Goal: Task Accomplishment & Management: Manage account settings

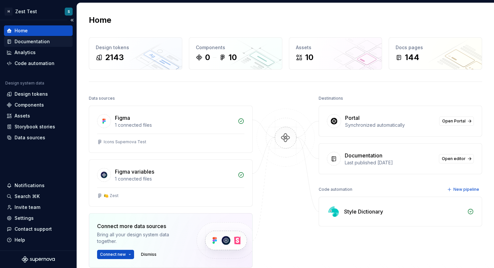
click at [44, 41] on div "Documentation" at bounding box center [32, 41] width 35 height 7
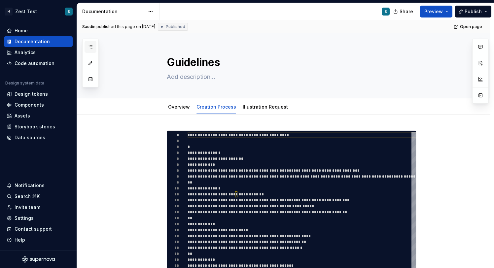
click at [92, 51] on button "button" at bounding box center [91, 47] width 12 height 12
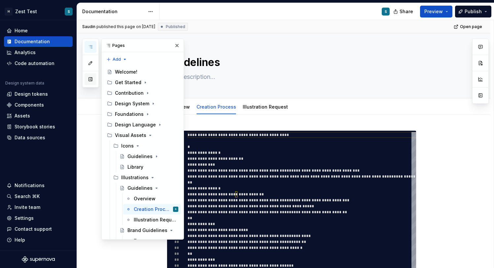
click at [94, 83] on button "button" at bounding box center [91, 79] width 12 height 12
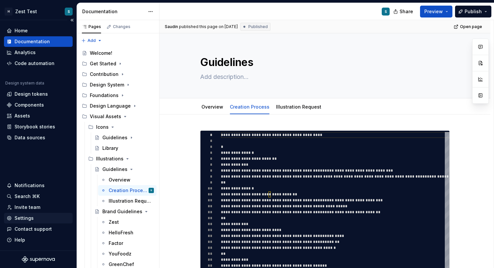
click at [33, 220] on div "Settings" at bounding box center [38, 218] width 63 height 7
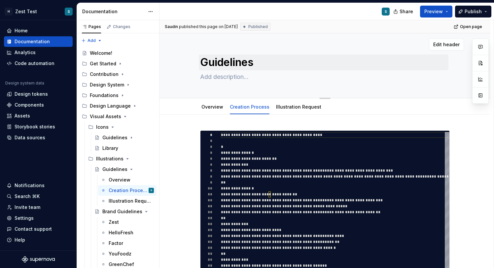
type textarea "*"
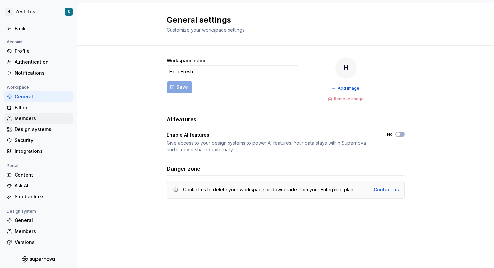
click at [38, 118] on div "Members" at bounding box center [43, 118] width 56 height 7
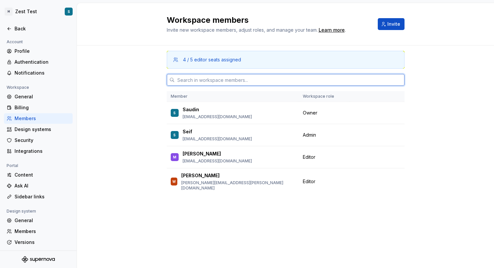
click at [203, 80] on input "text" at bounding box center [290, 80] width 230 height 12
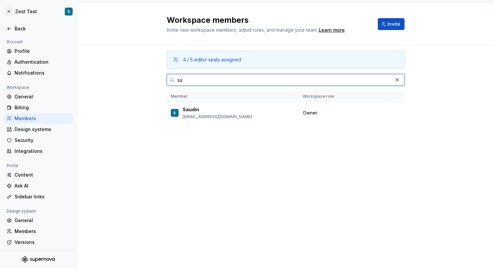
type input "s"
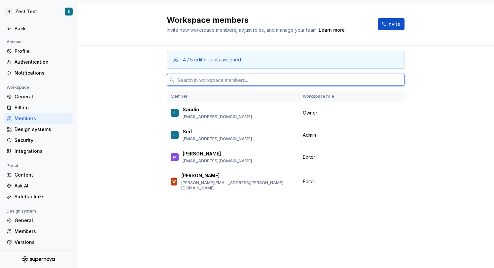
paste input "sanjeb.lolay@ext.hellofresh.com"
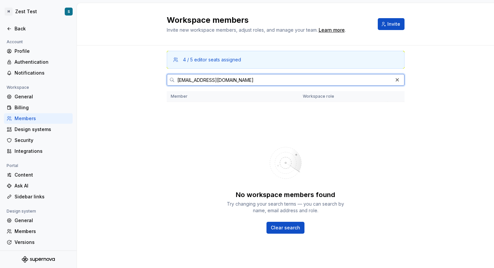
click at [228, 77] on input "sanjeb.lolay@ext.hellofresh.com" at bounding box center [284, 80] width 218 height 12
type input "sanjeb.lolay@ext.hellofresh.com"
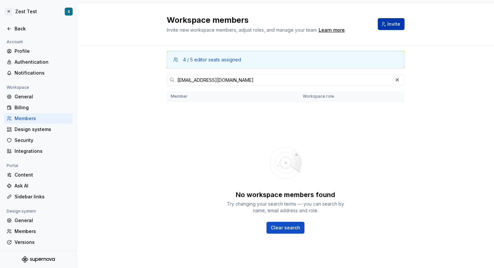
click at [397, 25] on span "Invite" at bounding box center [394, 24] width 13 height 7
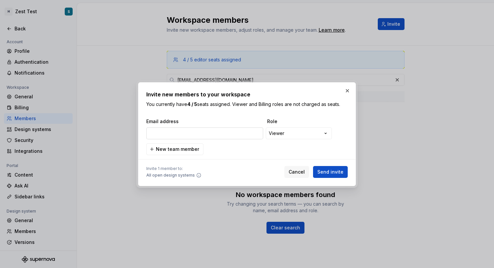
type input "sanjeb.lolay@ext.hellofresh.com"
click at [294, 134] on div "**********" at bounding box center [247, 134] width 494 height 268
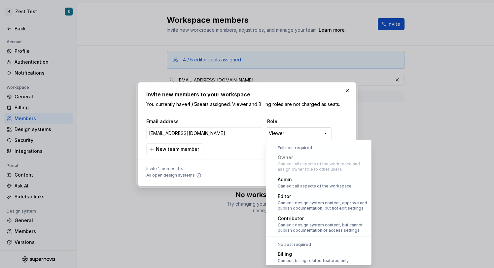
scroll to position [18, 0]
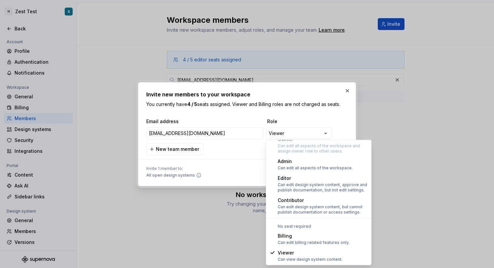
select select "*******"
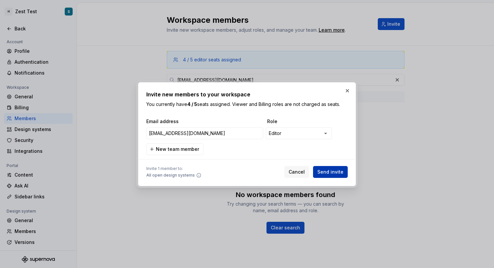
click at [340, 173] on span "Send invite" at bounding box center [331, 172] width 26 height 7
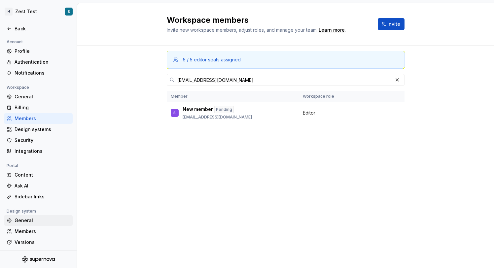
scroll to position [23, 0]
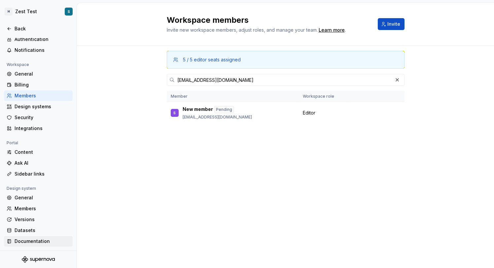
click at [43, 244] on div "Documentation" at bounding box center [43, 241] width 56 height 7
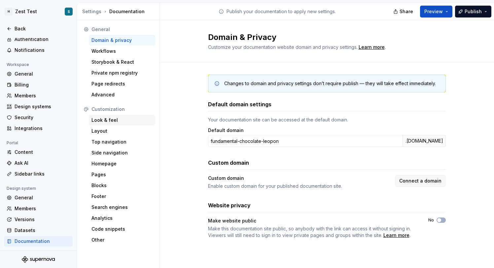
click at [106, 120] on div "Look & feel" at bounding box center [122, 120] width 61 height 7
